Goal: Transaction & Acquisition: Purchase product/service

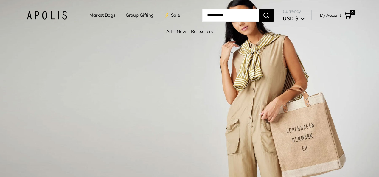
click at [107, 13] on link "Market Bags" at bounding box center [102, 15] width 26 height 8
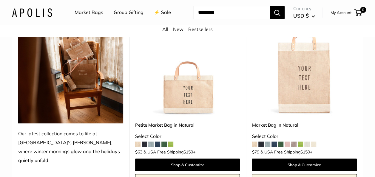
scroll to position [119, 0]
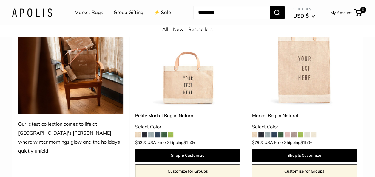
click at [159, 134] on span at bounding box center [157, 134] width 5 height 5
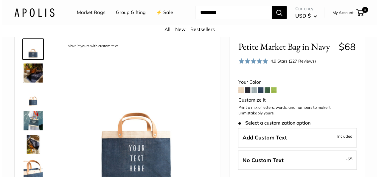
scroll to position [60, 0]
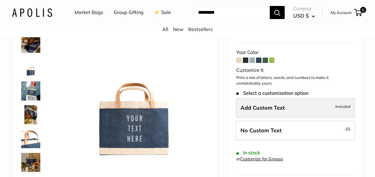
click at [286, 108] on label "Add Custom Text Included" at bounding box center [295, 108] width 119 height 20
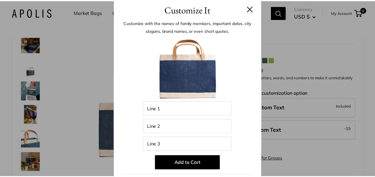
scroll to position [0, 0]
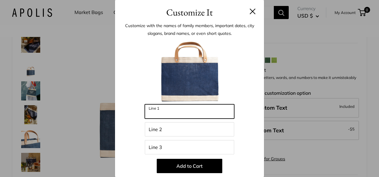
click at [186, 116] on input "Line 1" at bounding box center [189, 111] width 89 height 14
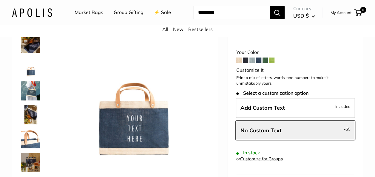
drag, startPoint x: 282, startPoint y: 116, endPoint x: 284, endPoint y: 105, distance: 11.6
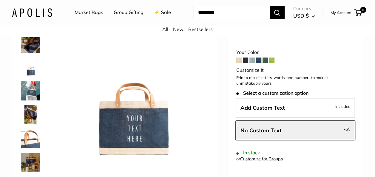
click at [35, 95] on img at bounding box center [30, 90] width 19 height 19
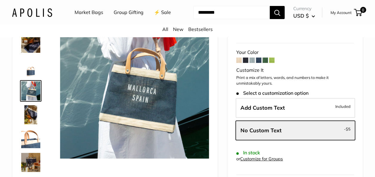
click at [34, 105] on img at bounding box center [30, 114] width 19 height 19
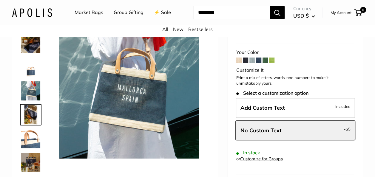
scroll to position [18, 0]
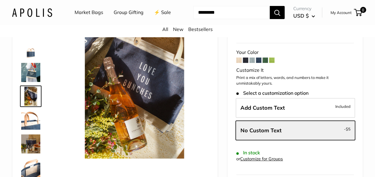
click at [34, 123] on img at bounding box center [30, 120] width 19 height 19
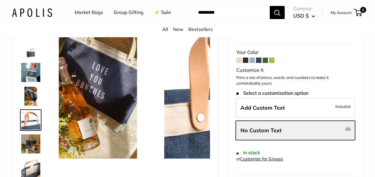
scroll to position [42, 0]
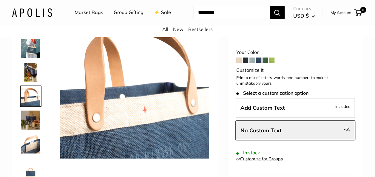
click at [34, 126] on img at bounding box center [30, 120] width 19 height 19
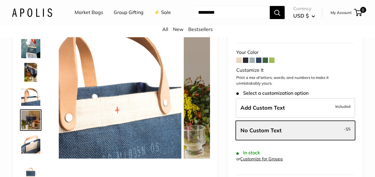
scroll to position [66, 0]
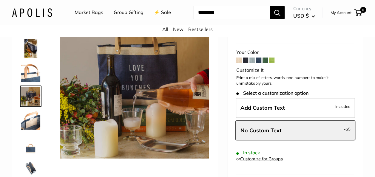
click at [34, 127] on img at bounding box center [30, 120] width 19 height 19
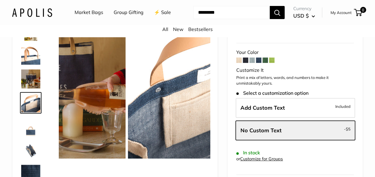
scroll to position [90, 0]
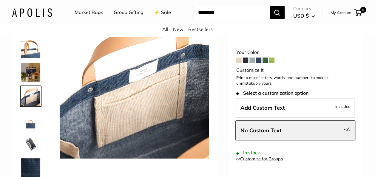
click at [34, 127] on img at bounding box center [30, 120] width 19 height 19
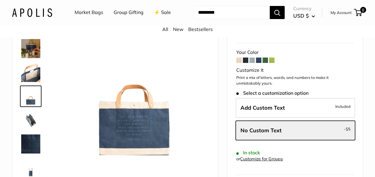
click at [34, 127] on img at bounding box center [30, 120] width 19 height 19
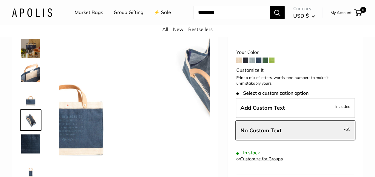
scroll to position [138, 0]
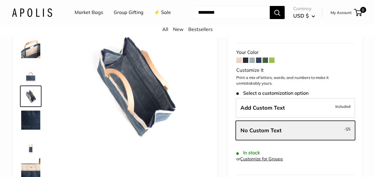
click at [34, 127] on img at bounding box center [30, 120] width 19 height 19
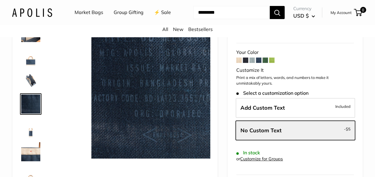
scroll to position [157, 0]
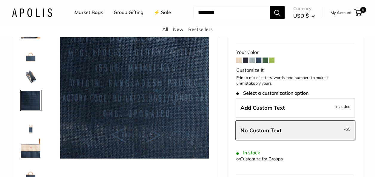
click at [30, 130] on img at bounding box center [30, 124] width 19 height 19
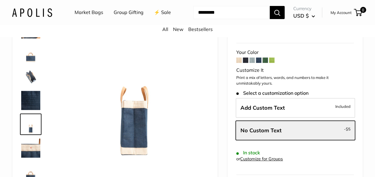
click at [32, 148] on img at bounding box center [30, 148] width 19 height 19
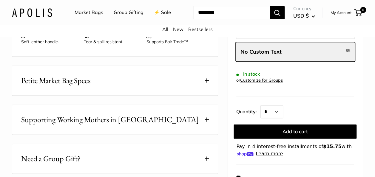
scroll to position [268, 0]
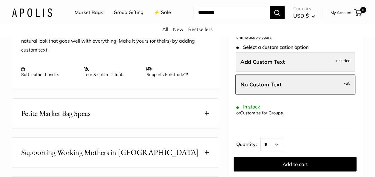
click at [270, 53] on label "Add Custom Text Included" at bounding box center [295, 62] width 119 height 20
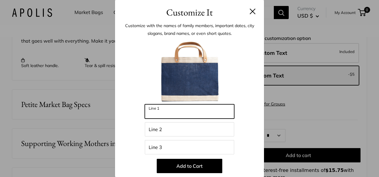
click at [177, 113] on input "Line 1" at bounding box center [189, 111] width 89 height 14
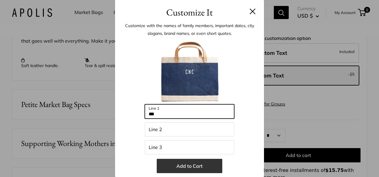
type input "***"
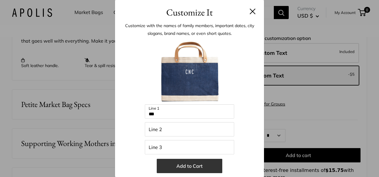
click at [178, 165] on button "Add to Cart" at bounding box center [190, 166] width 66 height 14
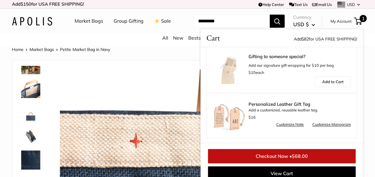
scroll to position [8, 0]
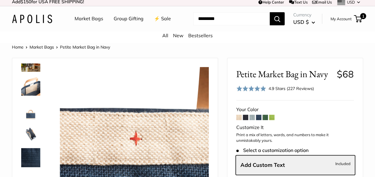
scroll to position [0, 0]
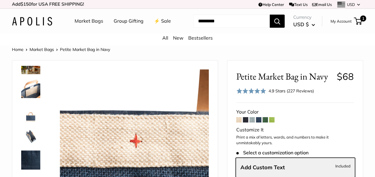
click at [258, 5] on icon at bounding box center [260, 5] width 4 height 4
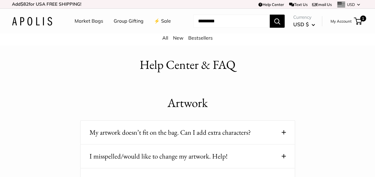
click at [295, 6] on link "Text Us" at bounding box center [298, 4] width 18 height 5
